Goal: Navigation & Orientation: Understand site structure

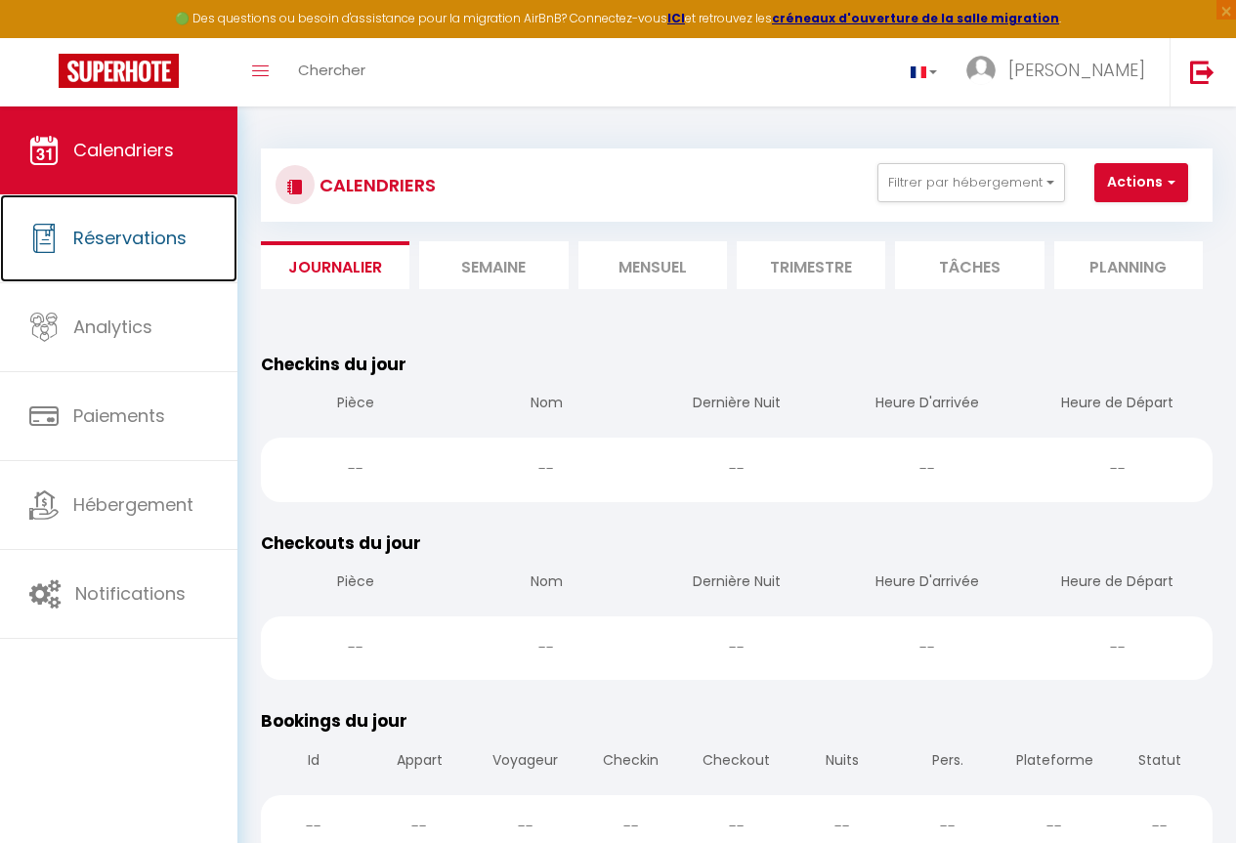
click at [122, 233] on span "Réservations" at bounding box center [129, 238] width 113 height 24
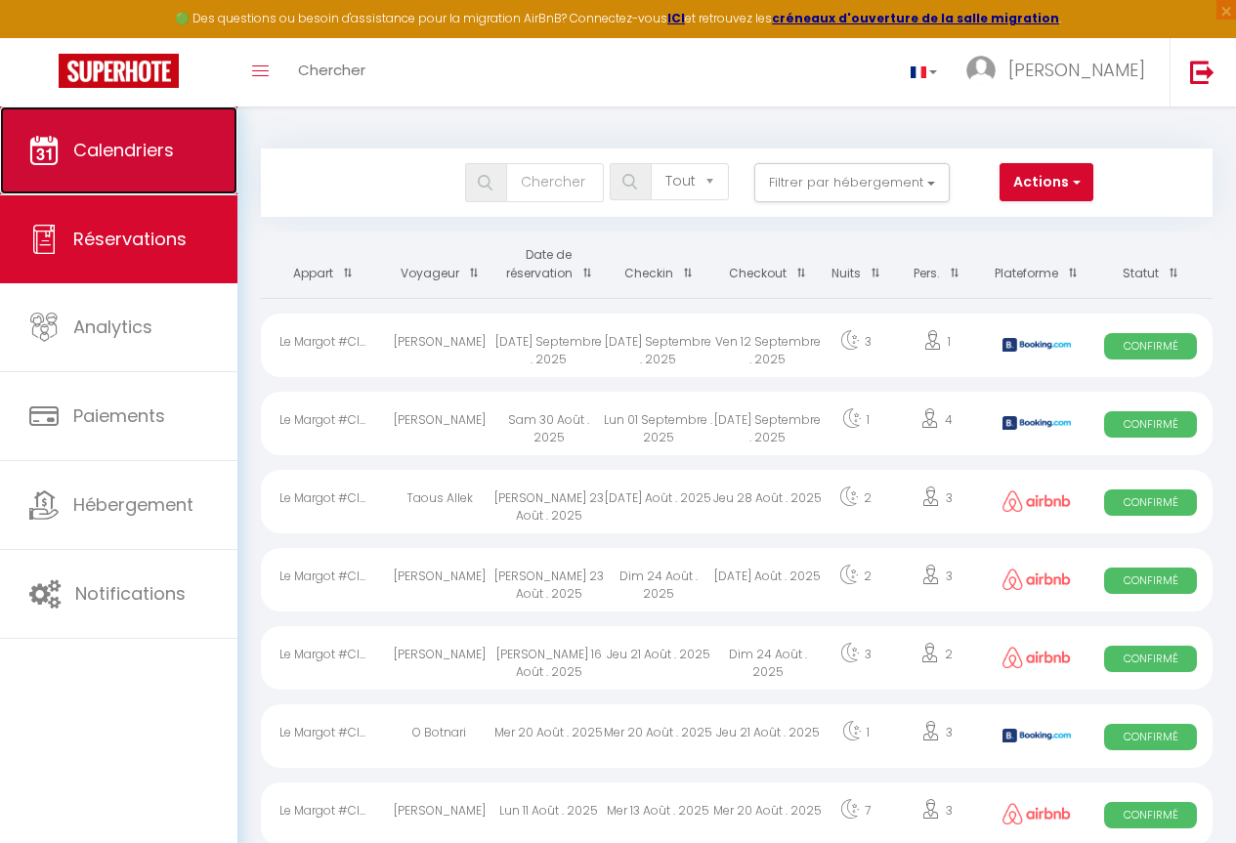
click at [108, 150] on span "Calendriers" at bounding box center [123, 150] width 101 height 24
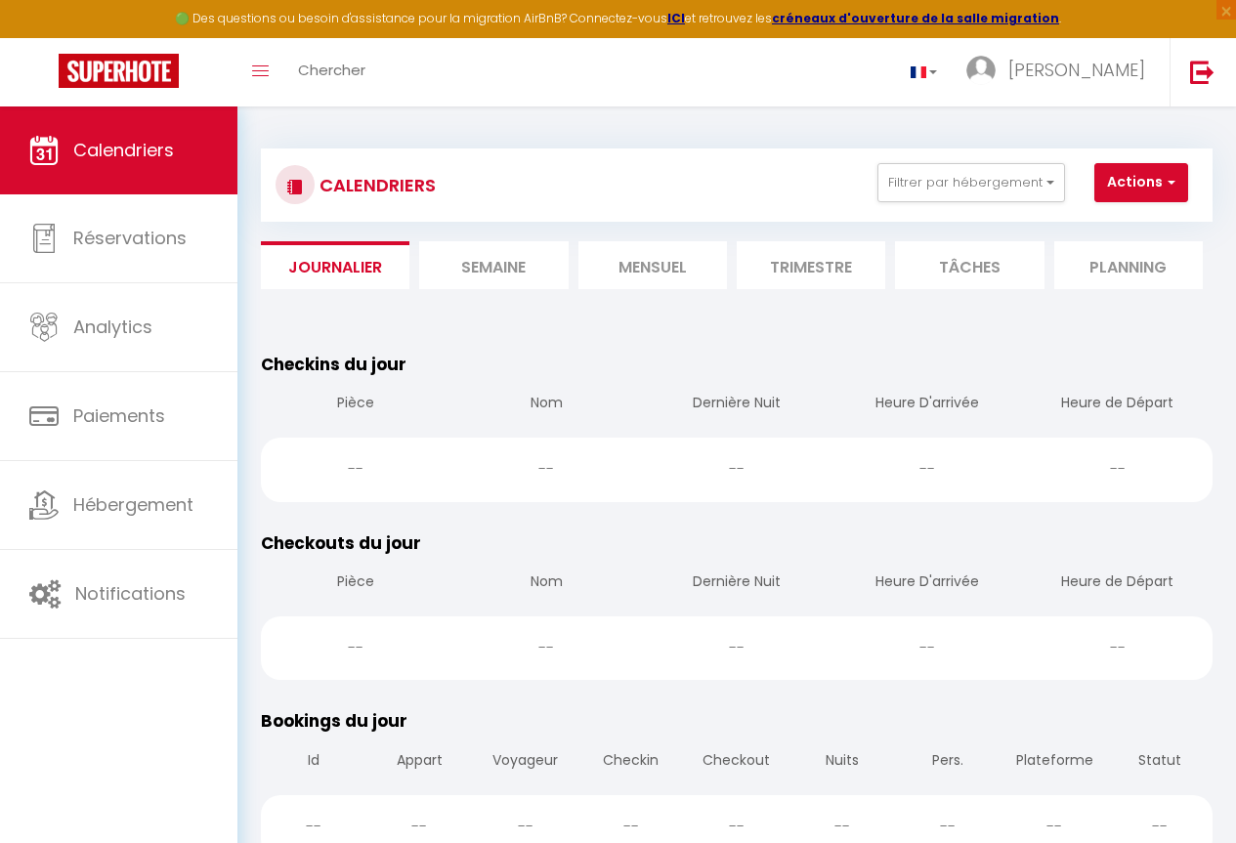
click at [666, 244] on li "Mensuel" at bounding box center [653, 265] width 149 height 48
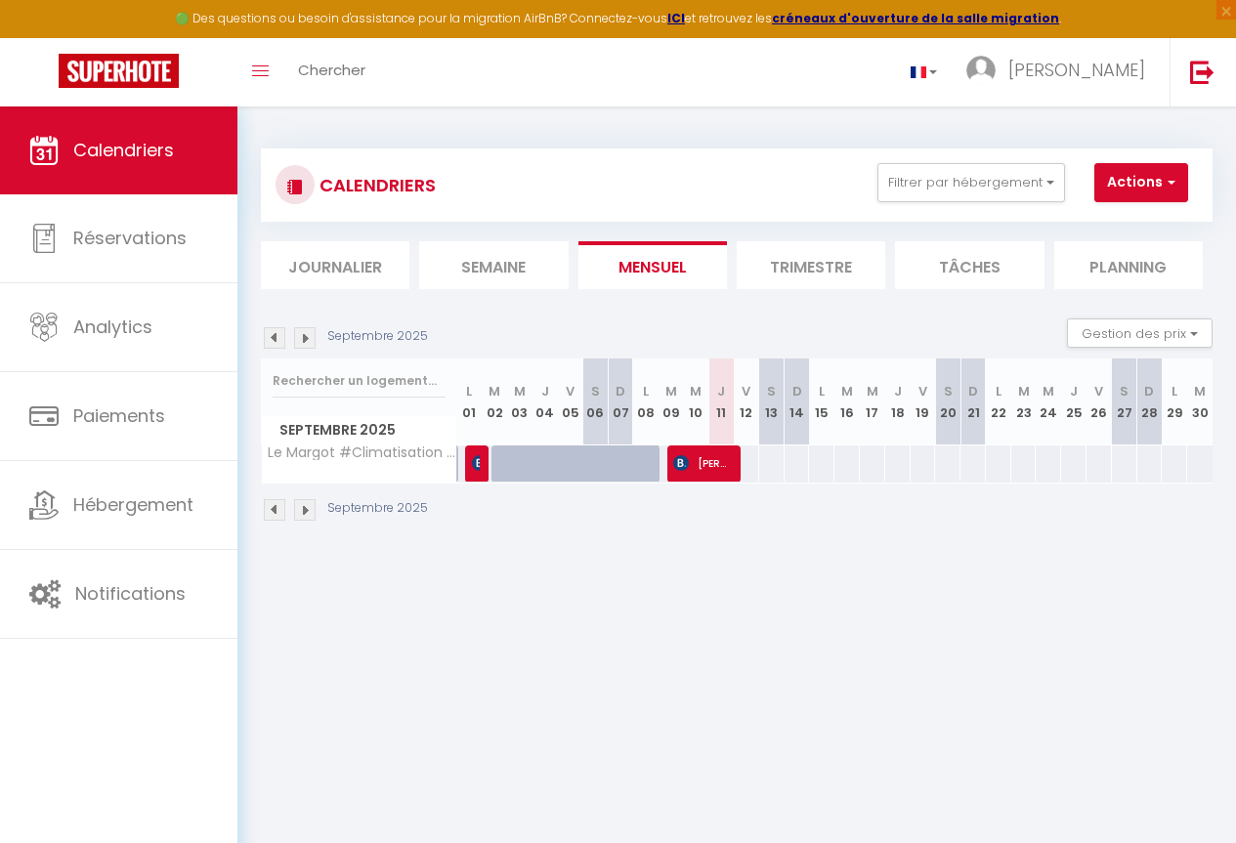
click at [794, 259] on li "Trimestre" at bounding box center [811, 265] width 149 height 48
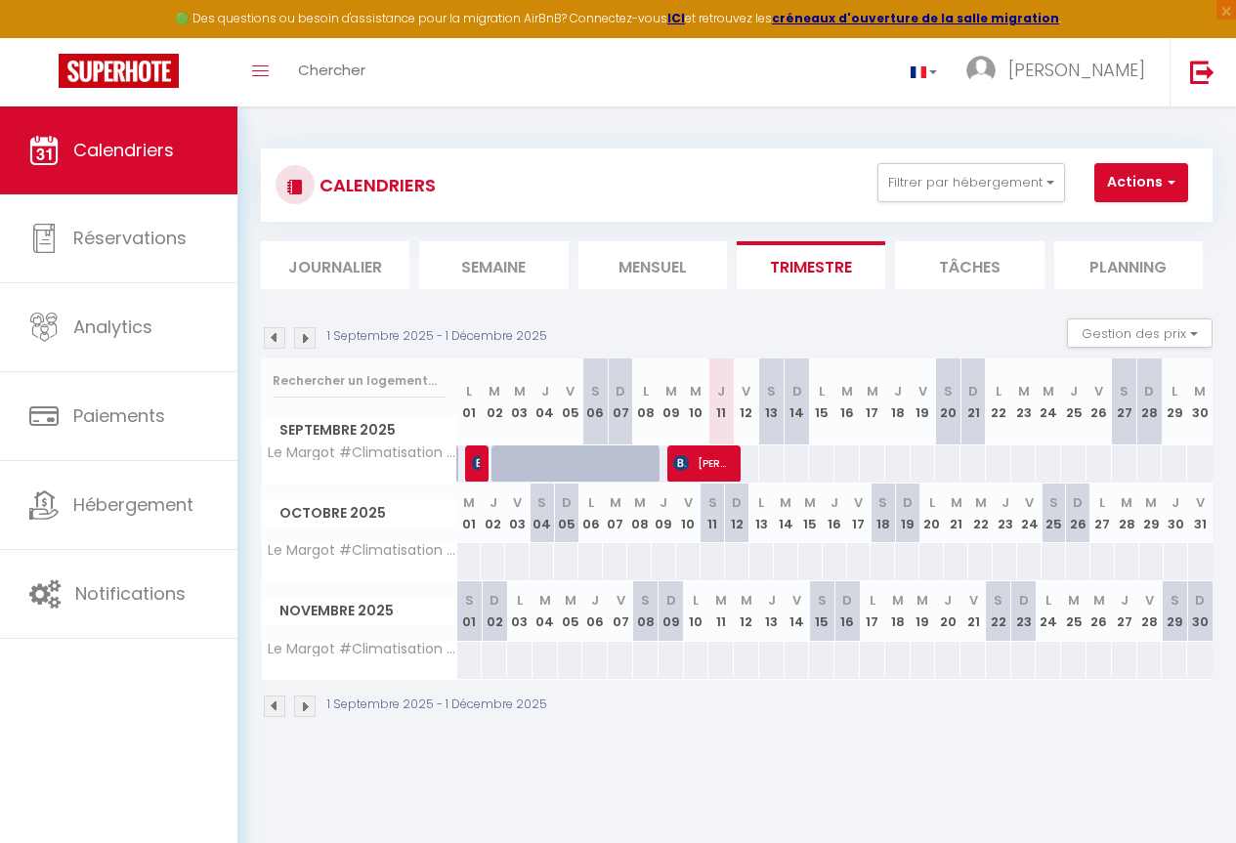
click at [965, 262] on li "Tâches" at bounding box center [969, 265] width 149 height 48
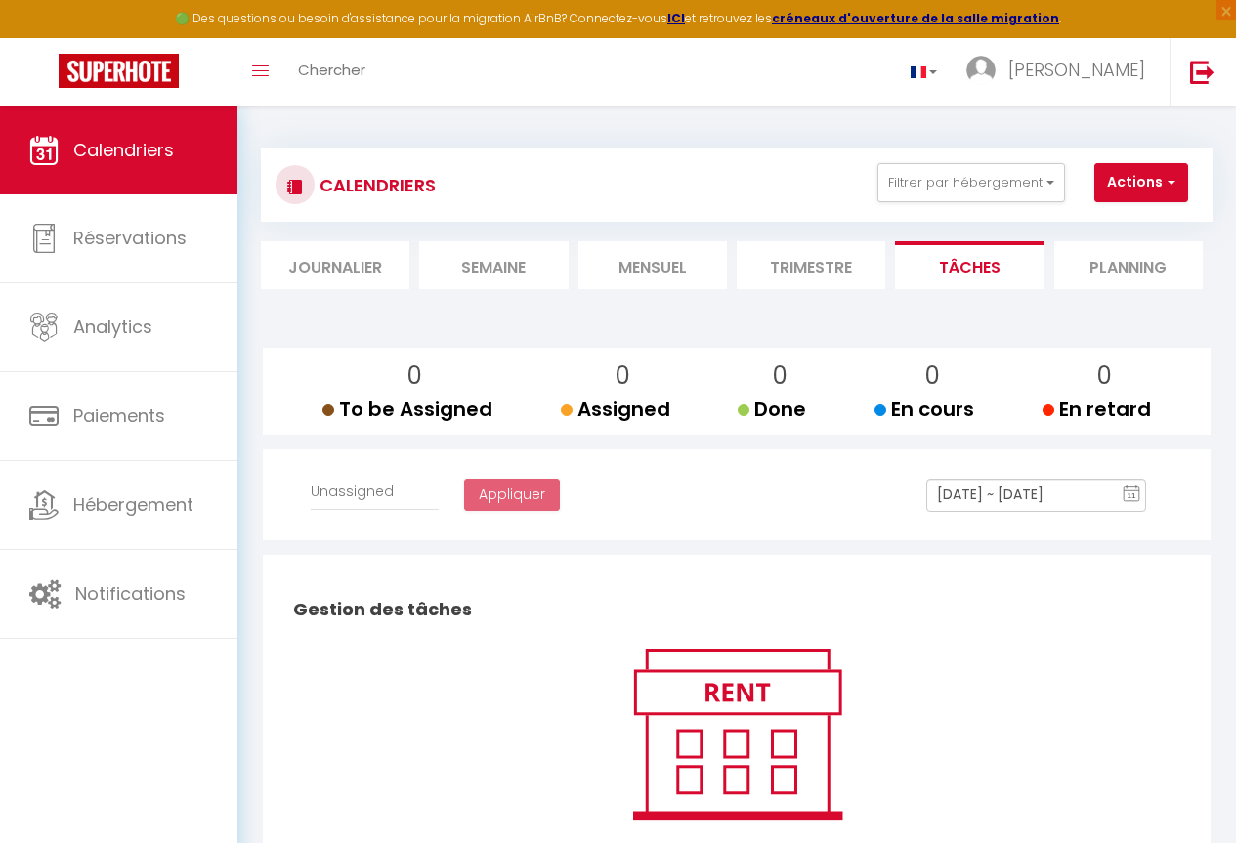
select select
click at [1151, 262] on li "Planning" at bounding box center [1128, 265] width 149 height 48
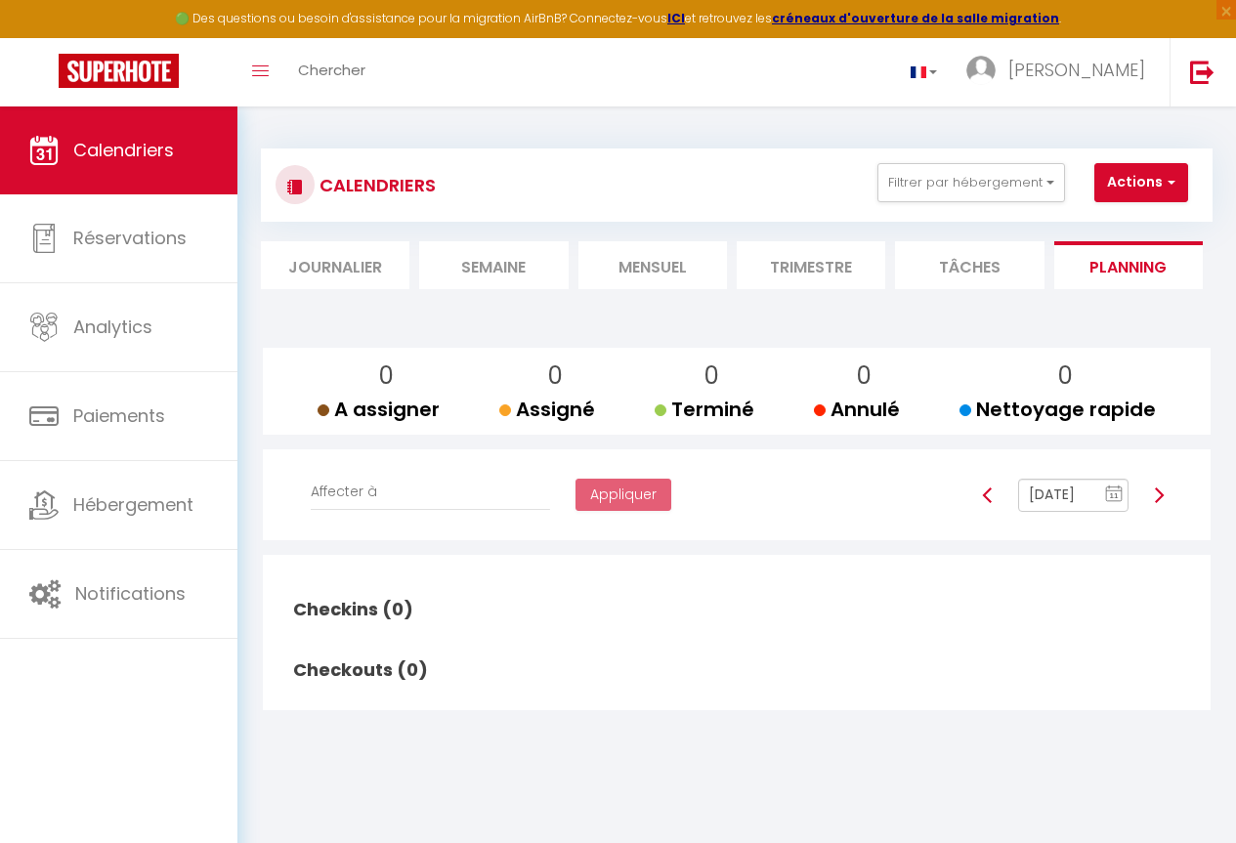
click at [260, 245] on div "CALENDRIERS Filtrer par hébergement Tous Le [PERSON_NAME] #Climatisation #Wifi …" at bounding box center [736, 435] width 999 height 657
click at [305, 259] on li "Journalier" at bounding box center [335, 265] width 149 height 48
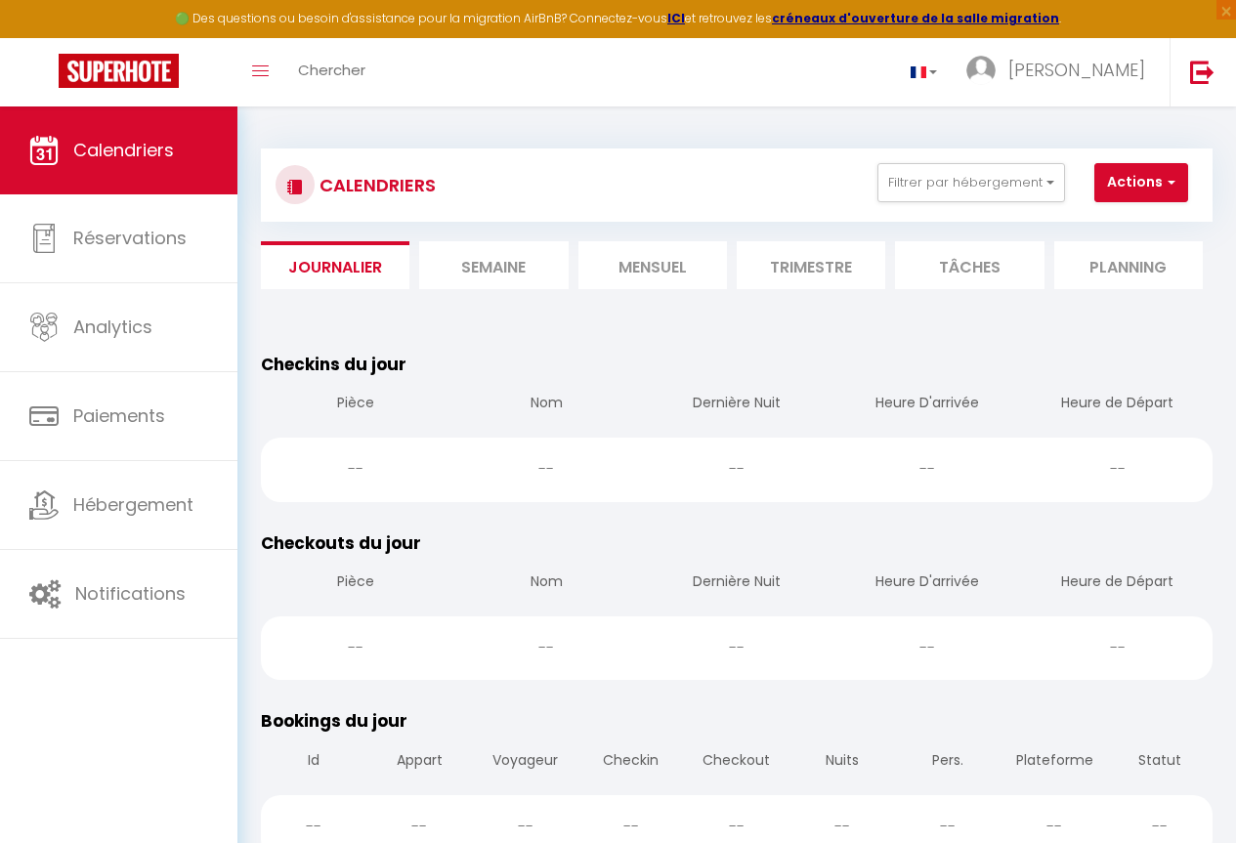
click at [521, 260] on li "Semaine" at bounding box center [493, 265] width 149 height 48
